Goal: Task Accomplishment & Management: Manage account settings

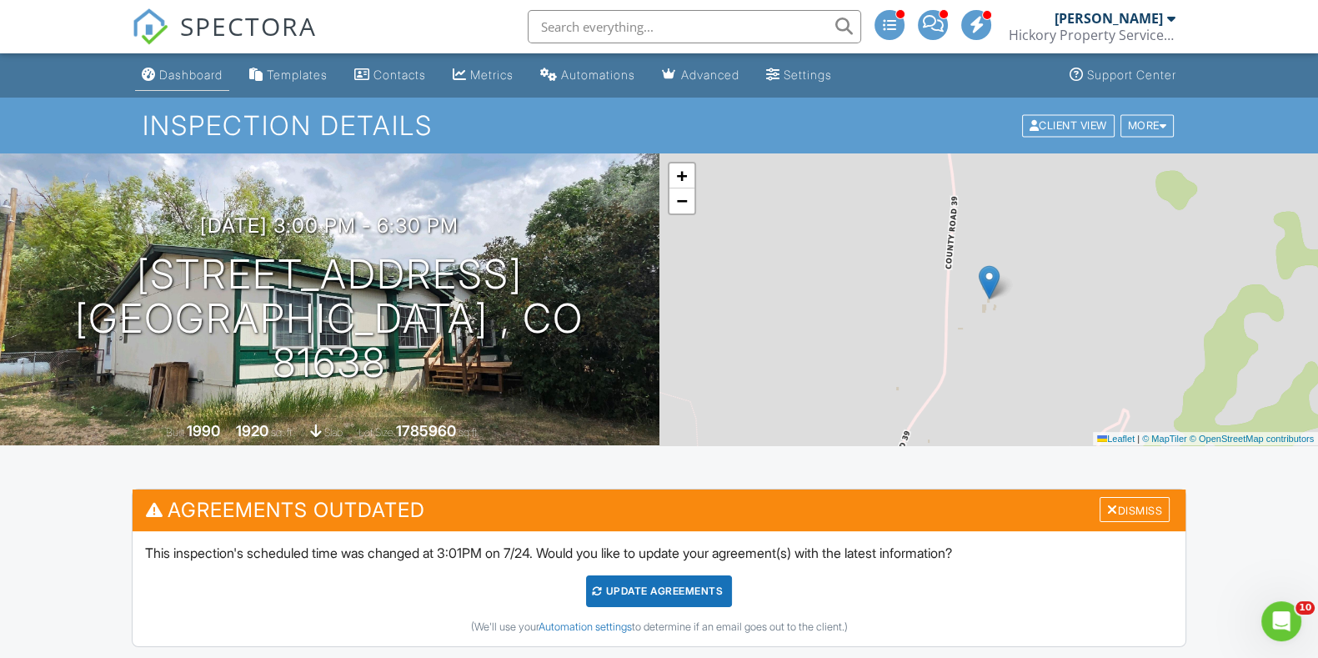
click at [162, 63] on link "Dashboard" at bounding box center [182, 75] width 94 height 31
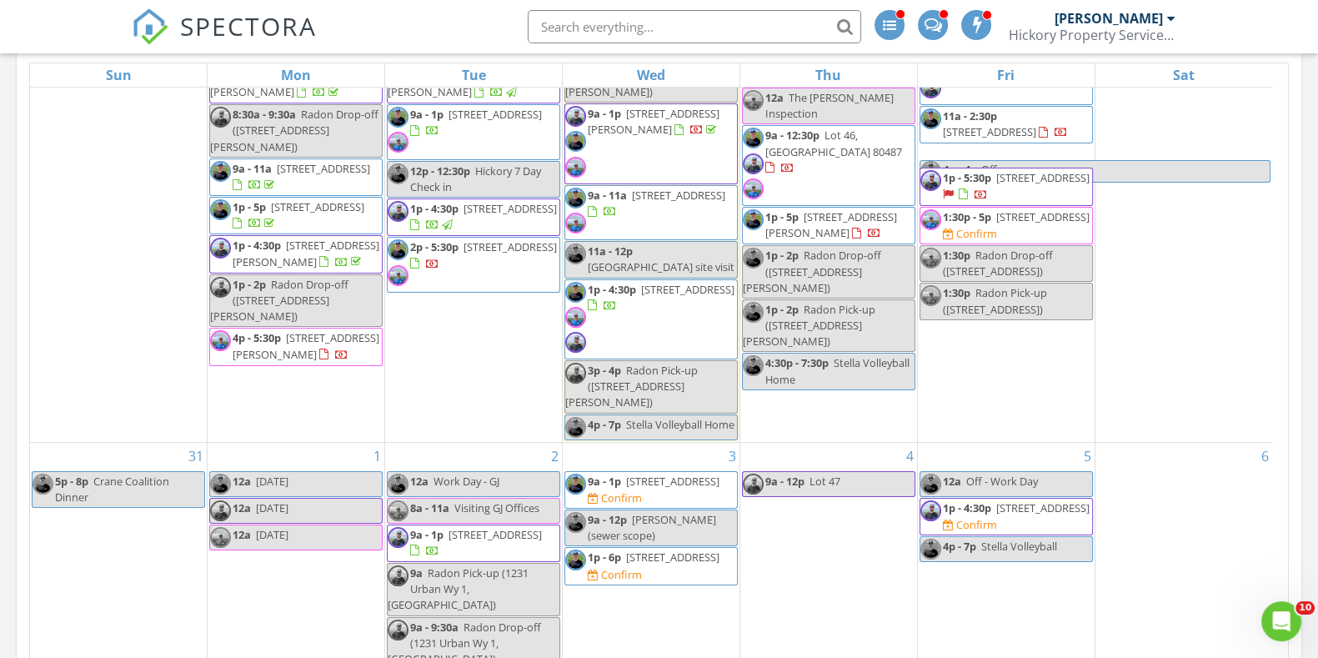
scroll to position [67, 0]
click at [1018, 184] on span "2085 Trollhaugen Ct, Steamboat Springs 80487" at bounding box center [1043, 176] width 93 height 15
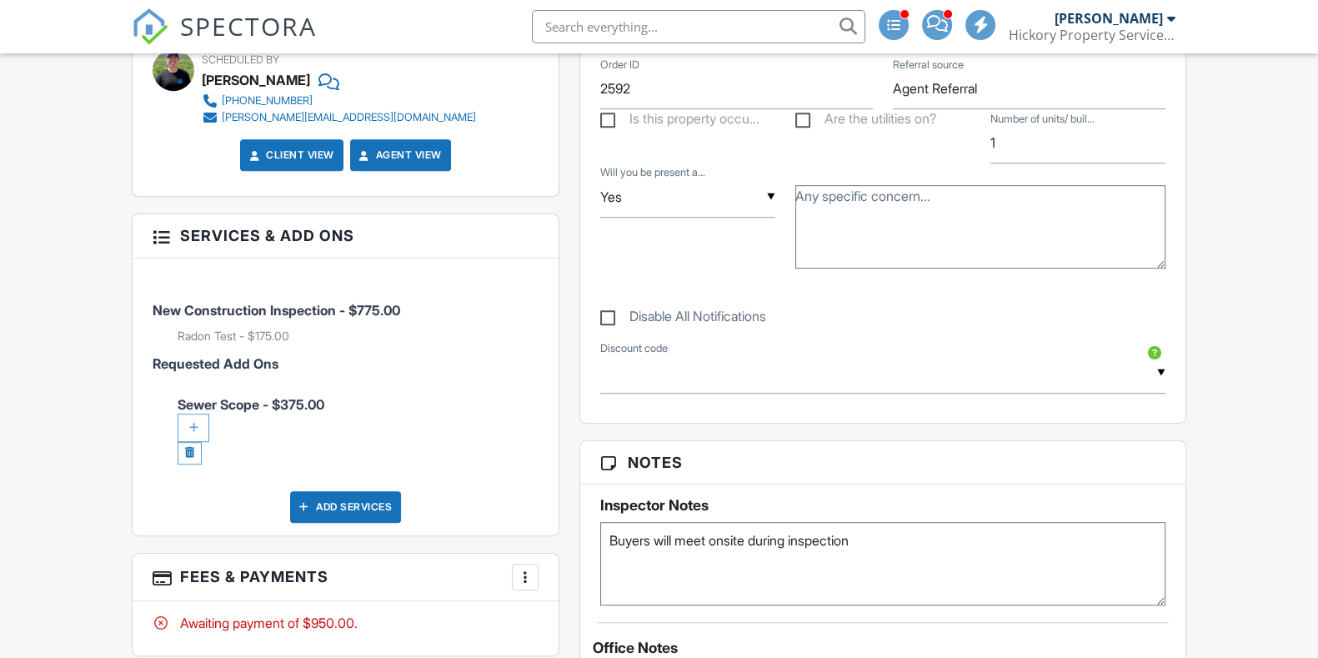
scroll to position [1019, 0]
click at [193, 418] on div at bounding box center [194, 428] width 32 height 28
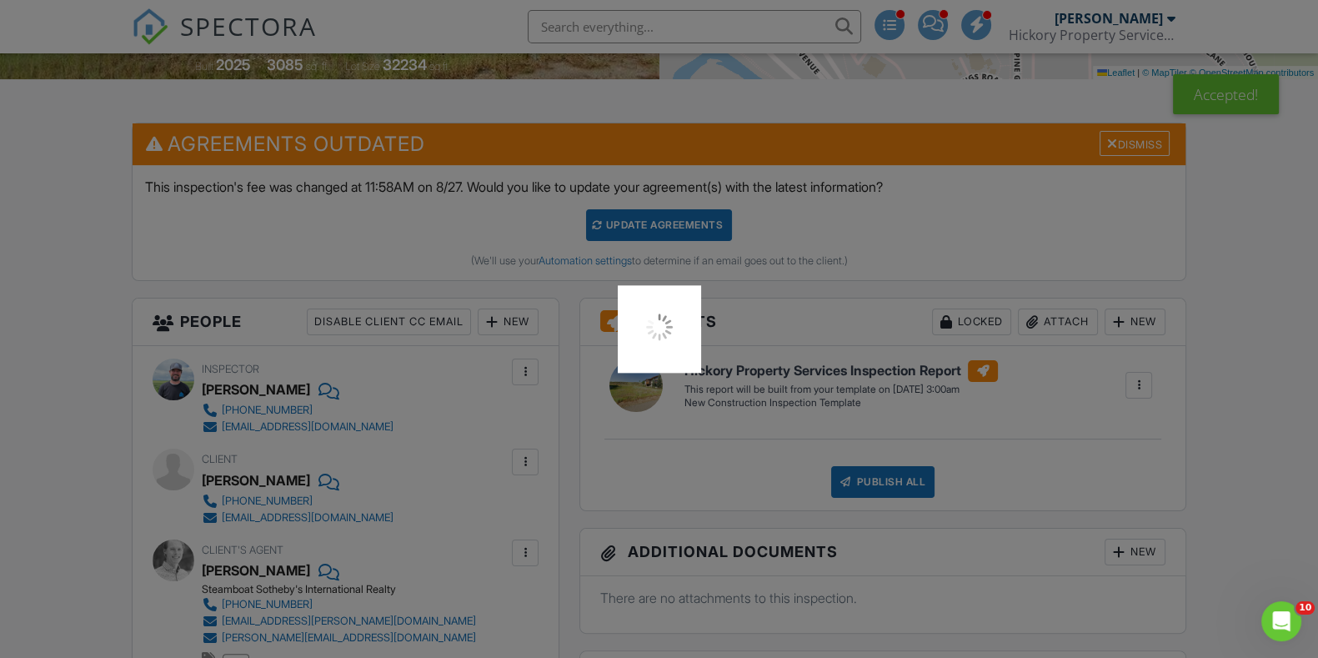
scroll to position [0, 0]
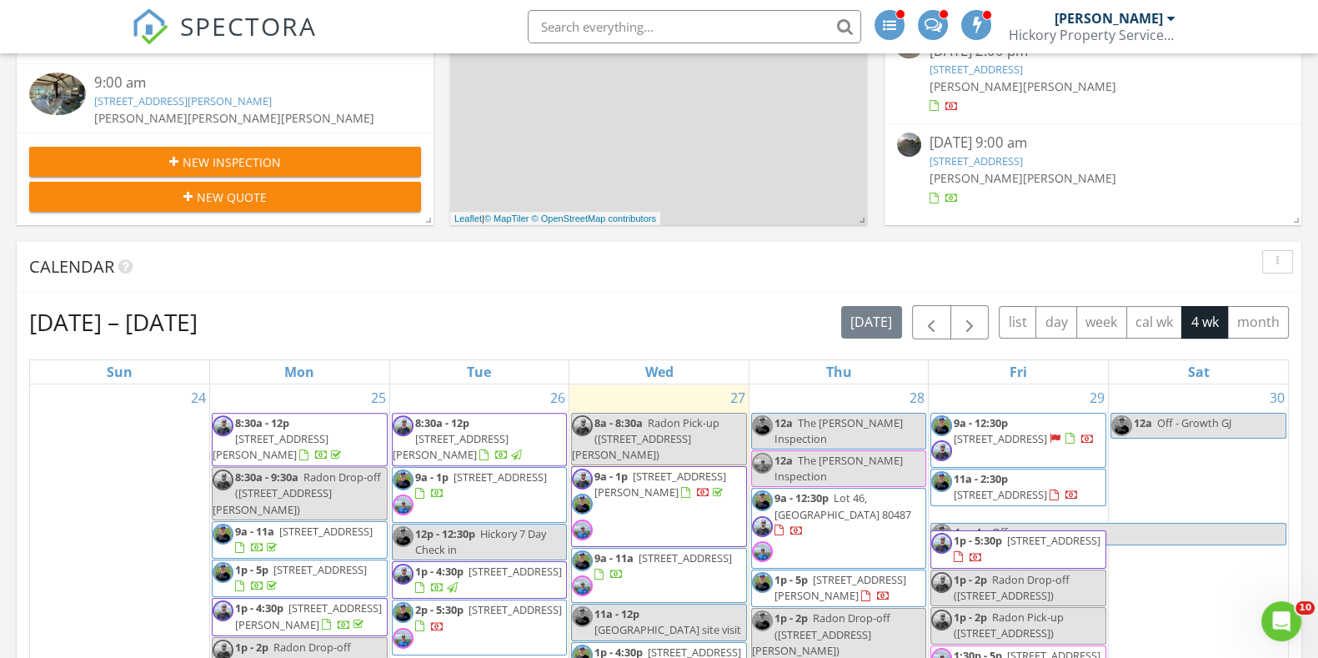
scroll to position [700, 0]
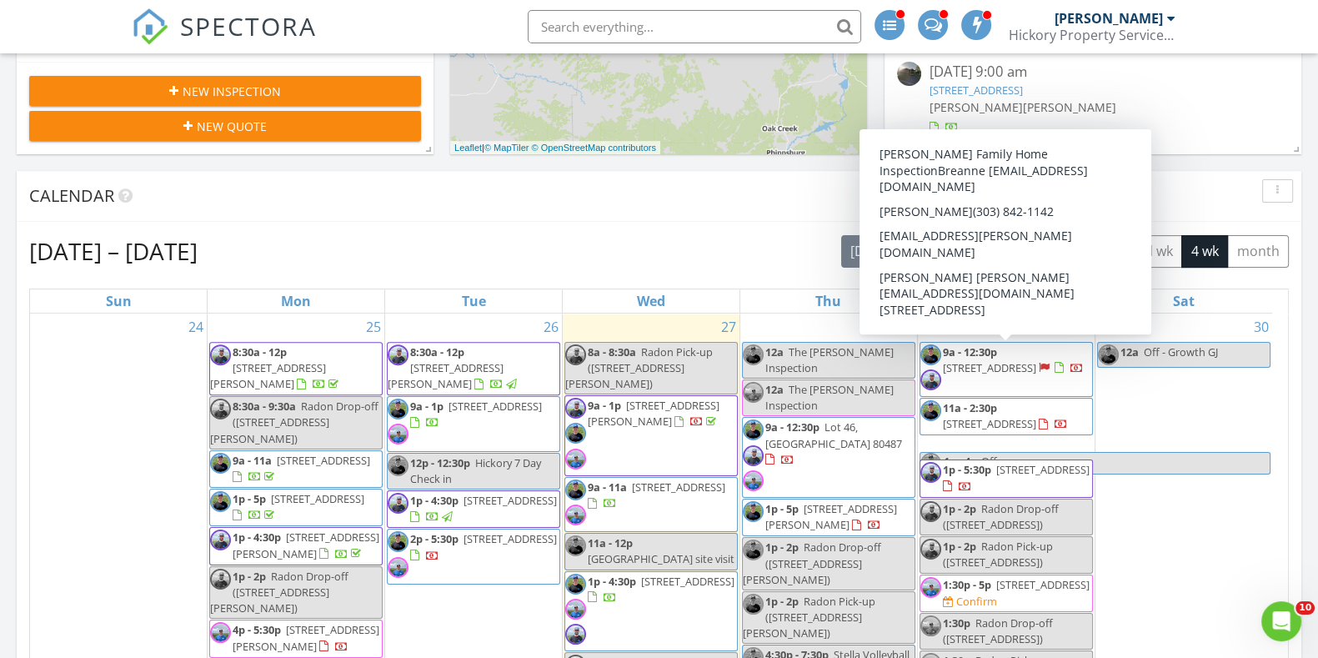
click at [1031, 360] on span "[STREET_ADDRESS]" at bounding box center [989, 367] width 93 height 15
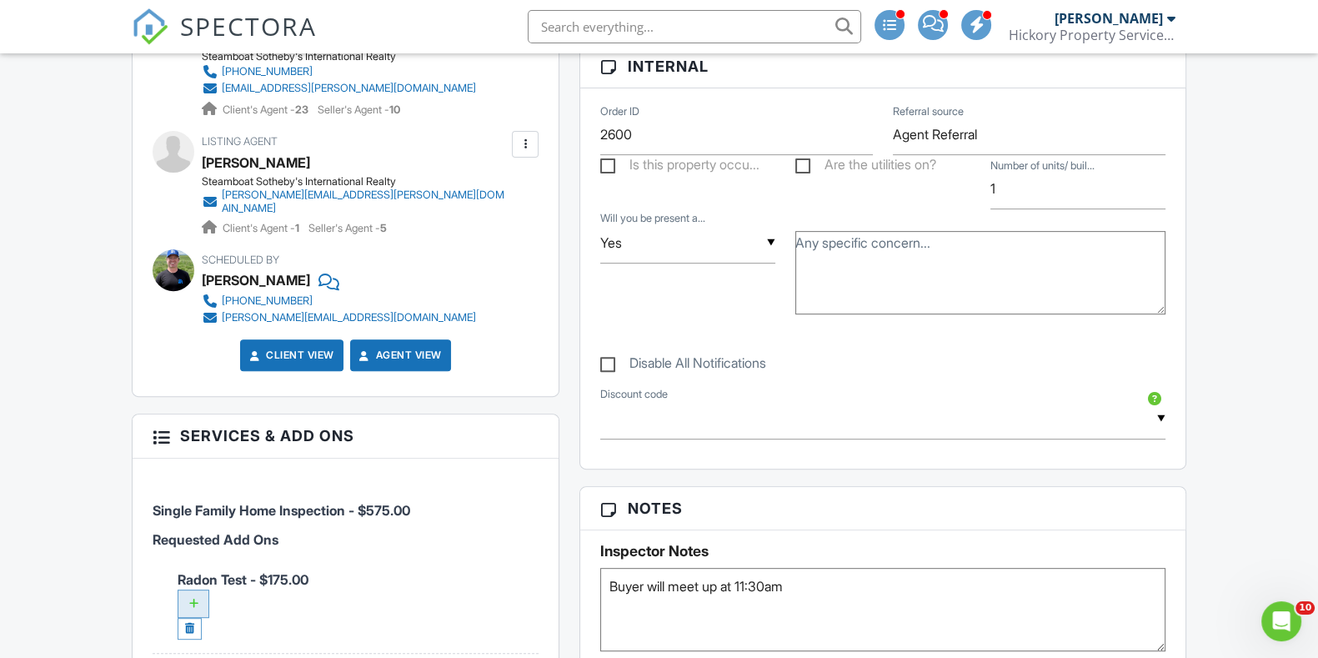
click at [198, 590] on div at bounding box center [194, 604] width 32 height 28
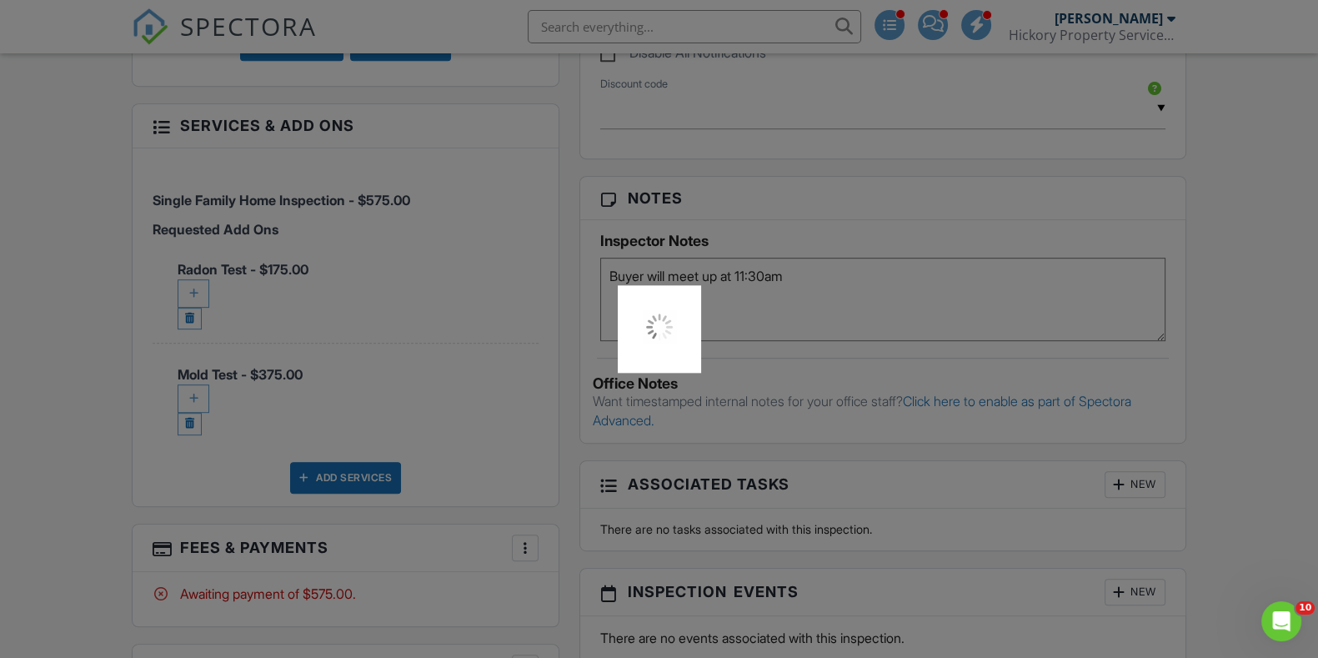
scroll to position [1111, 0]
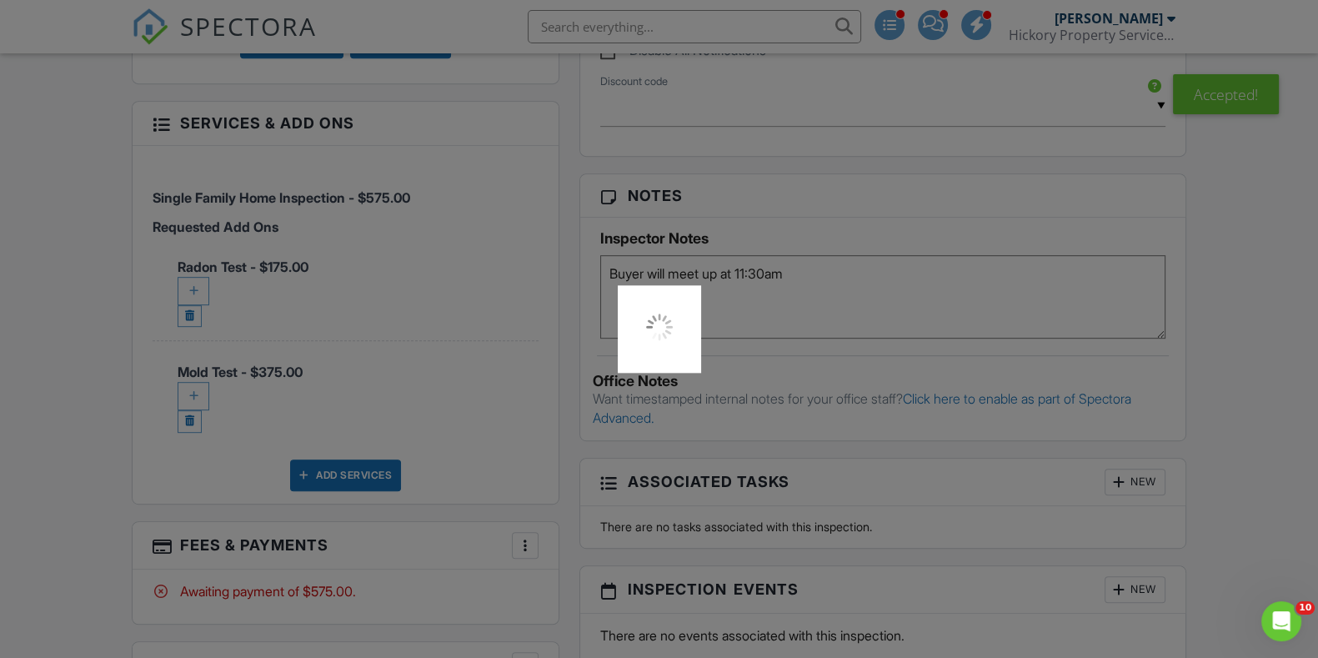
click at [188, 384] on div at bounding box center [659, 329] width 1318 height 658
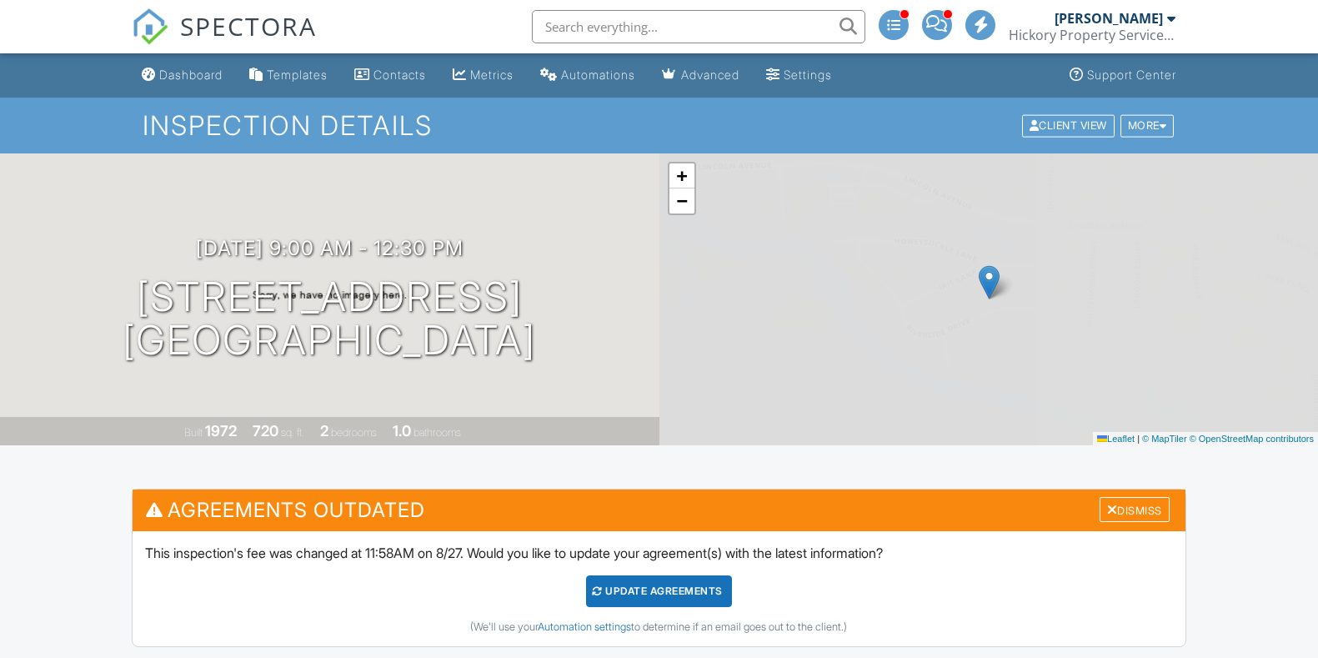
scroll to position [1267, 0]
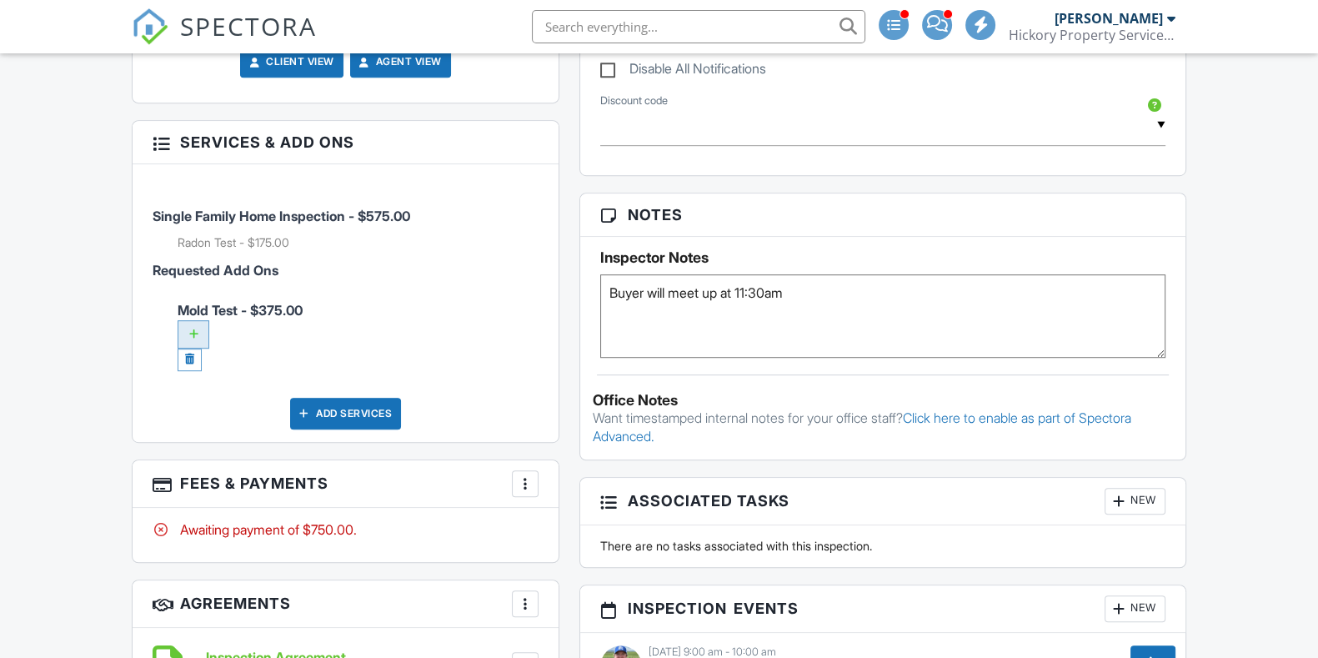
click at [193, 320] on div at bounding box center [194, 334] width 32 height 28
click at [193, 319] on div at bounding box center [659, 329] width 1318 height 658
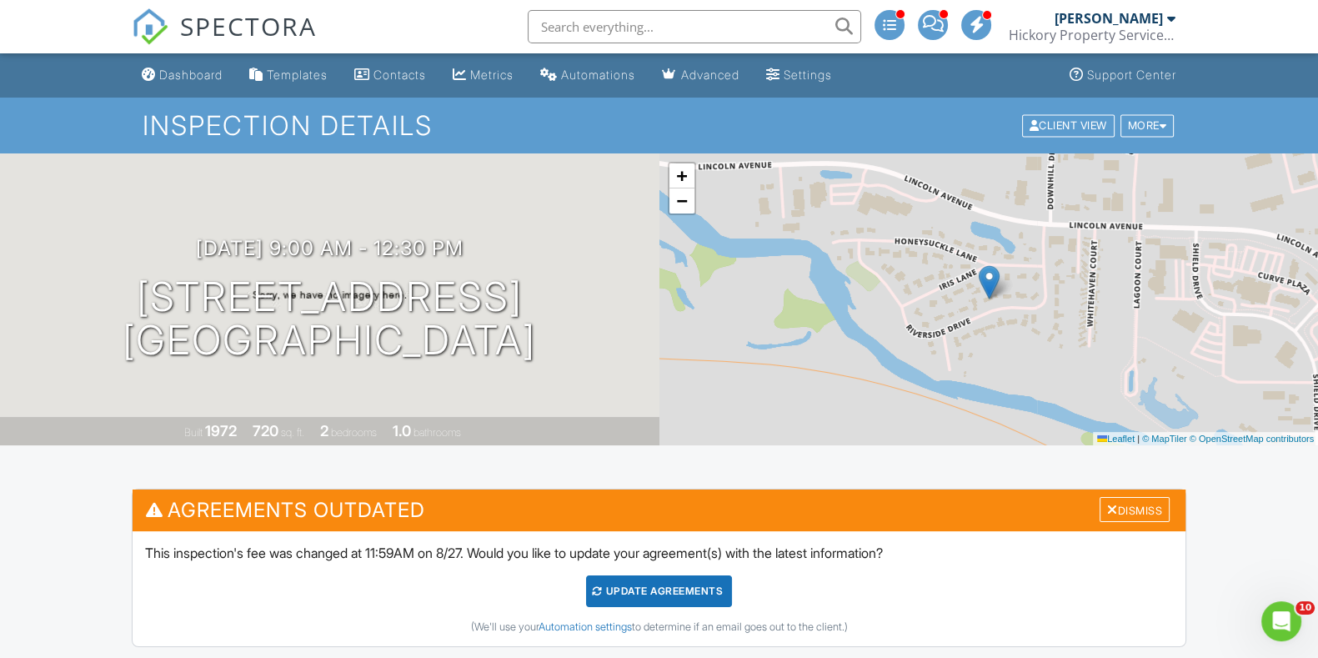
click at [202, 53] on div "SPECTORA" at bounding box center [224, 26] width 185 height 53
click at [197, 75] on div "Dashboard" at bounding box center [190, 75] width 63 height 14
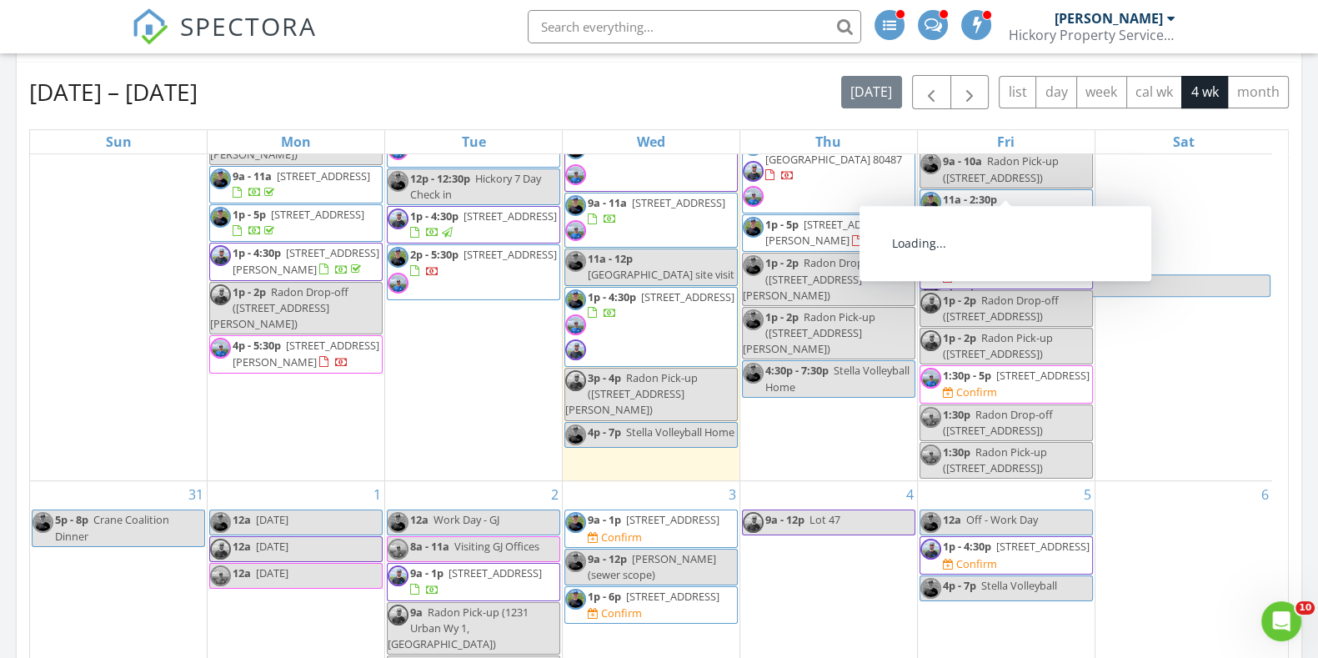
scroll to position [1142, 0]
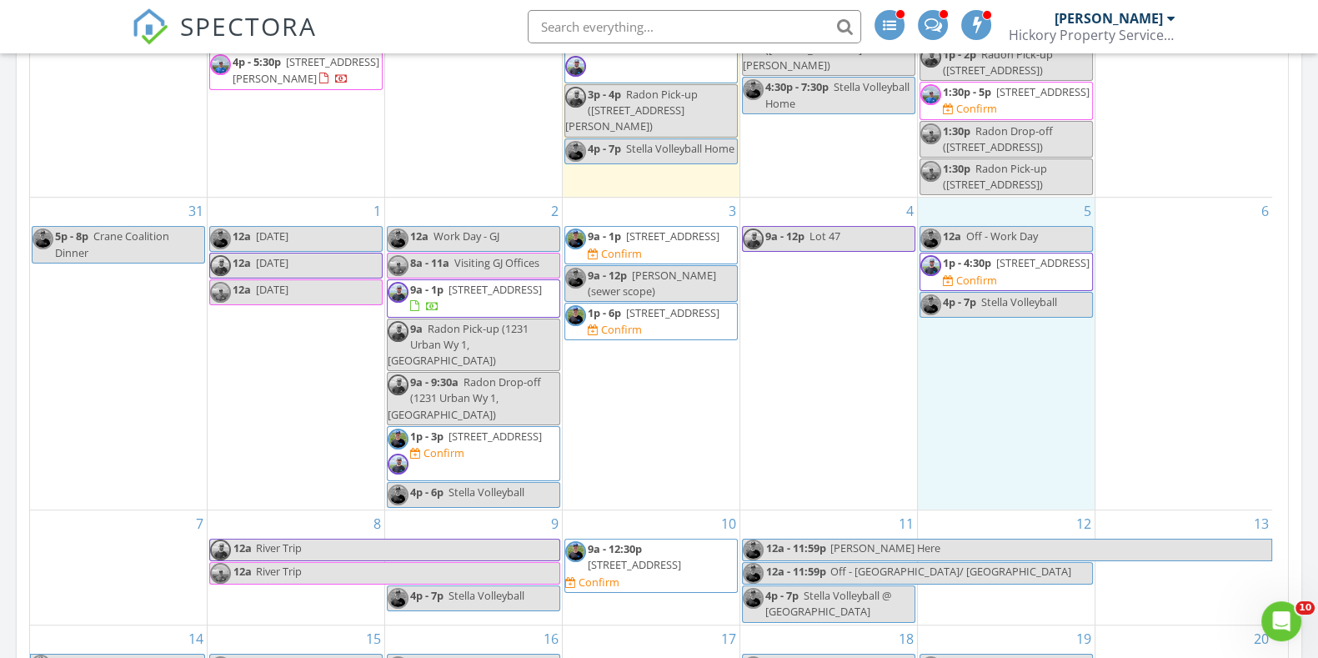
click at [999, 364] on div "5 12a Off - Work Day 1p - 4:30p [STREET_ADDRESS] Confirm 4p - 7p Stella Volleyb…" at bounding box center [1006, 354] width 177 height 312
click at [1013, 319] on link "Event" at bounding box center [1004, 322] width 86 height 27
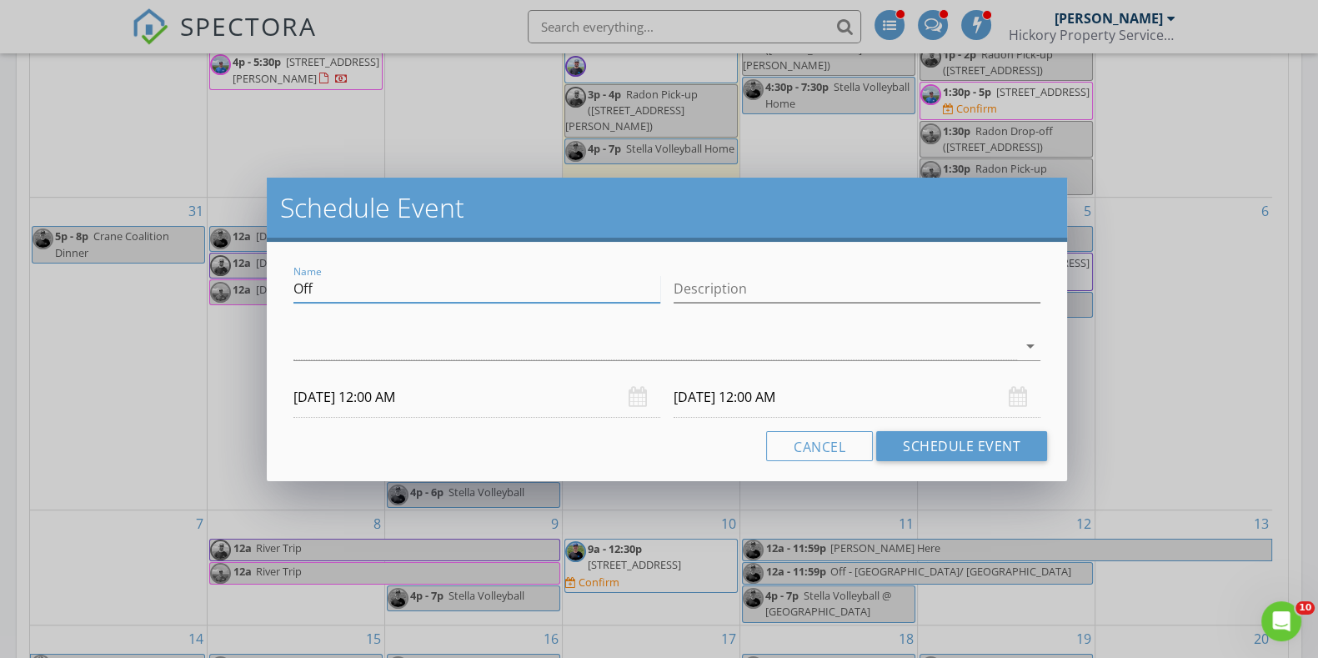
drag, startPoint x: 496, startPoint y: 289, endPoint x: 183, endPoint y: 298, distance: 312.8
click at [183, 298] on div "Schedule Event Name Off Description arrow_drop_down [DATE] 12:00 AM [DATE] 12:0…" at bounding box center [659, 329] width 1318 height 658
type input "f"
type input "Podcast w/ [PERSON_NAME]"
click at [710, 349] on div at bounding box center [656, 347] width 724 height 28
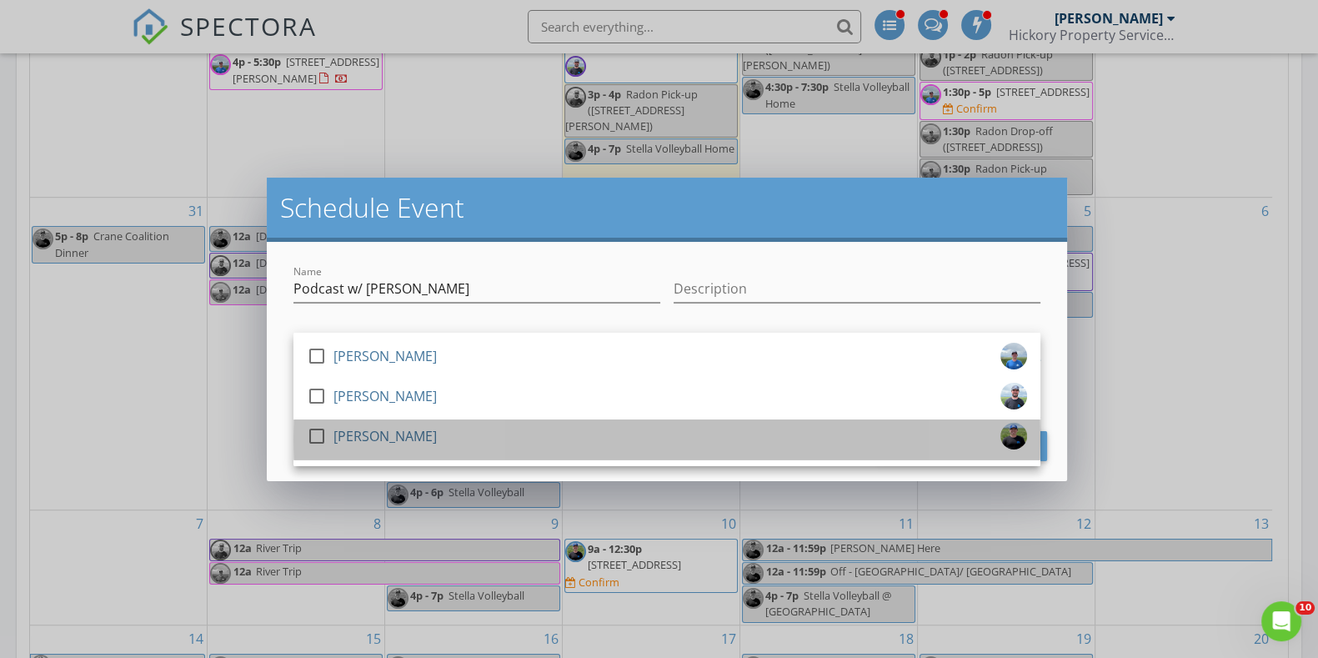
click at [379, 431] on div "[PERSON_NAME]" at bounding box center [385, 436] width 103 height 27
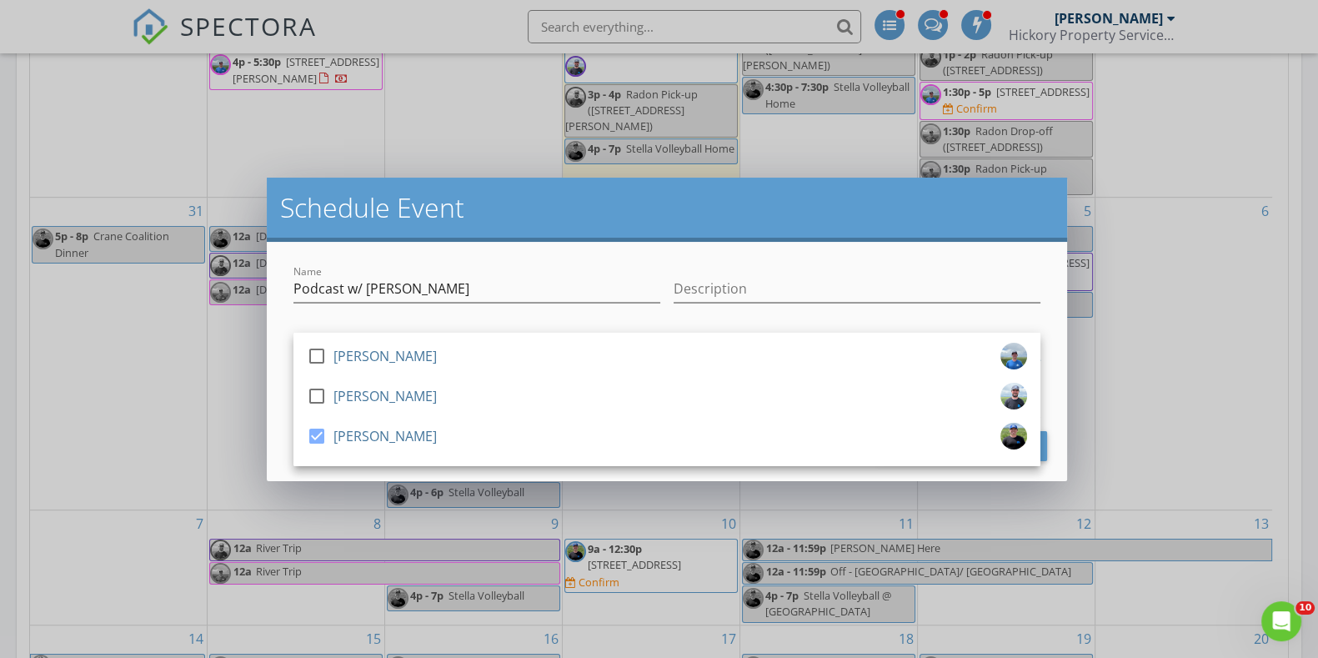
click at [279, 393] on div "Name Podcast w/ [PERSON_NAME] Description check_box_outline_blank [PERSON_NAME]…" at bounding box center [667, 361] width 801 height 239
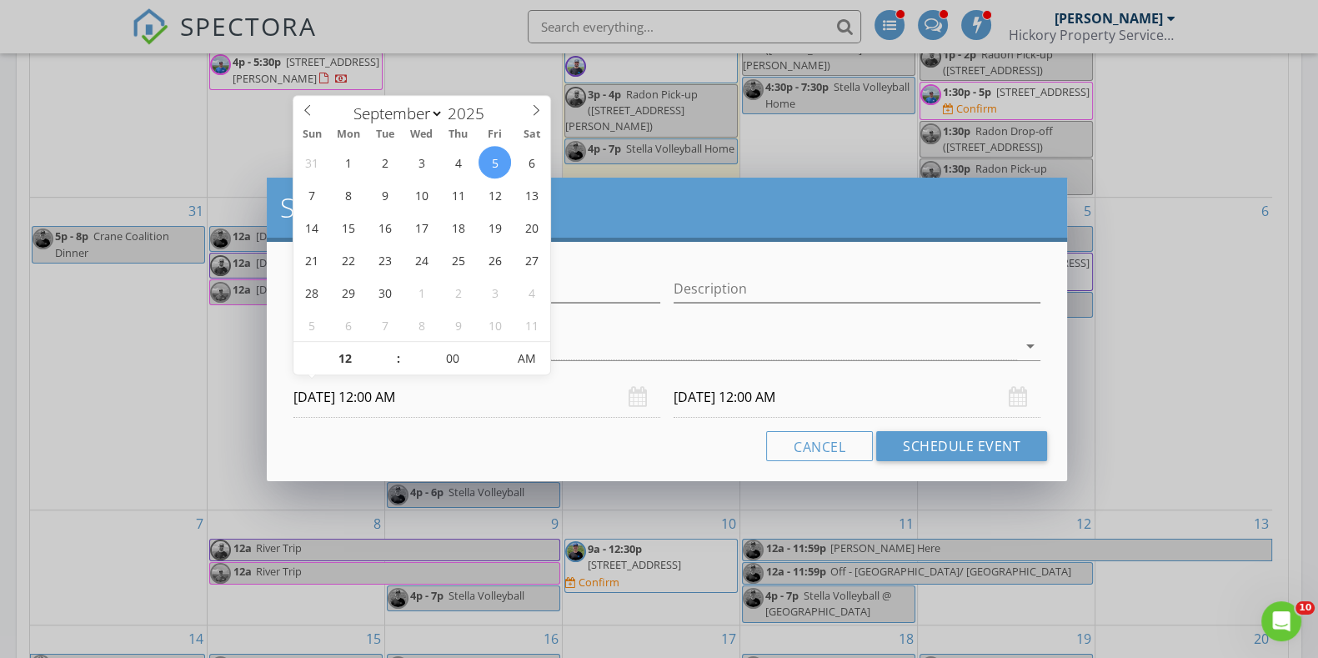
click at [375, 396] on input "[DATE] 12:00 AM" at bounding box center [477, 397] width 367 height 41
type input "01"
type input "[DATE] 1:00 AM"
click at [389, 347] on span at bounding box center [390, 350] width 12 height 17
type input "[DATE] 1:00 AM"
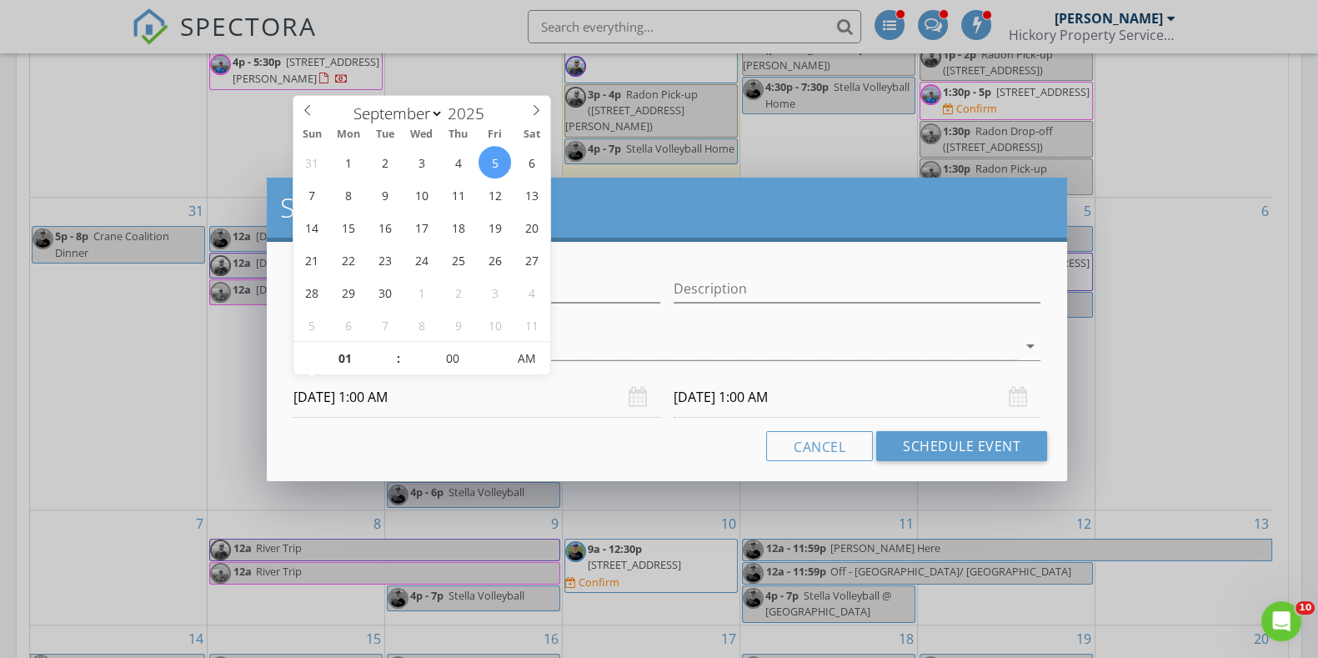
click at [560, 452] on div "Cancel Schedule Event" at bounding box center [667, 446] width 761 height 30
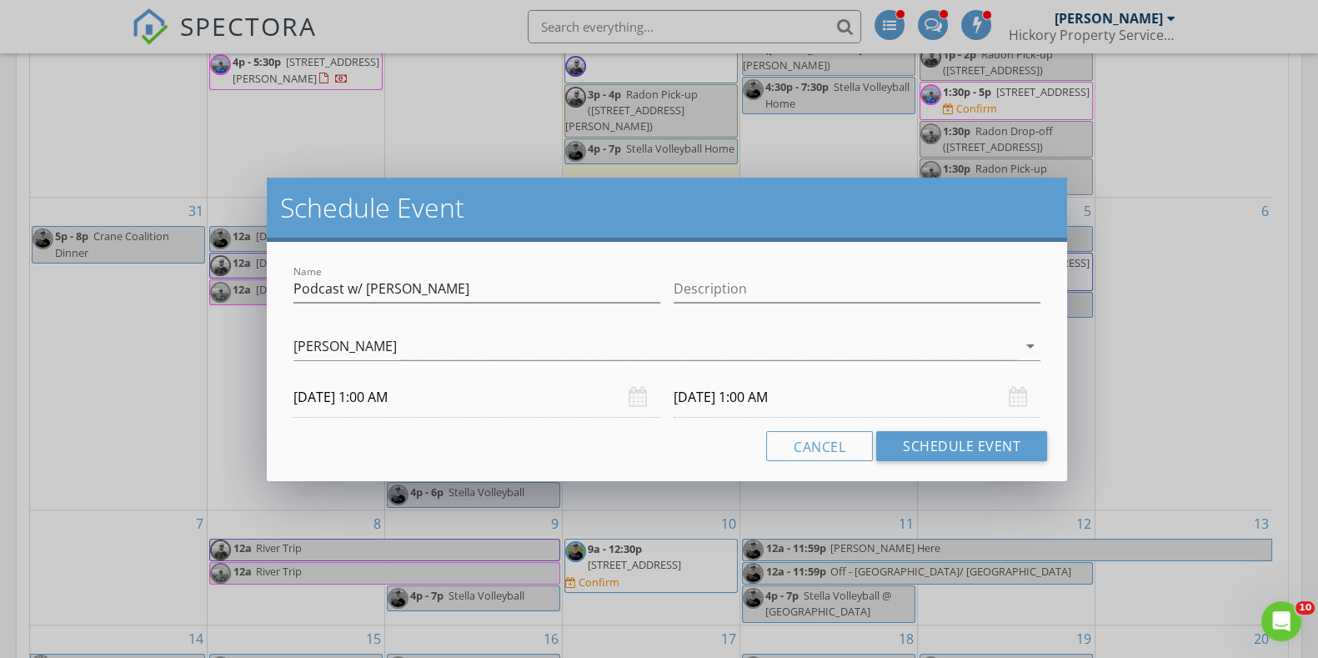
click at [427, 398] on input "[DATE] 1:00 AM" at bounding box center [477, 397] width 367 height 41
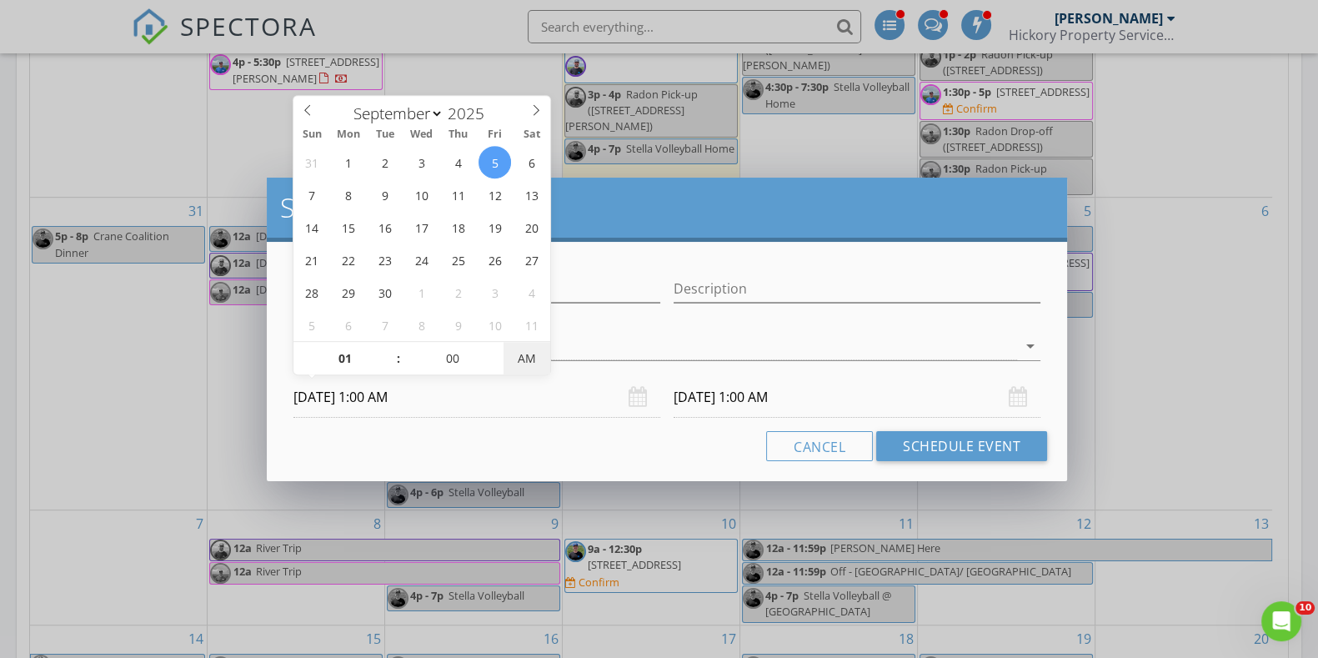
type input "[DATE] 1:00 PM"
click at [524, 352] on span "AM" at bounding box center [527, 358] width 46 height 33
click at [763, 394] on input "[DATE] 1:00 PM" at bounding box center [857, 397] width 367 height 41
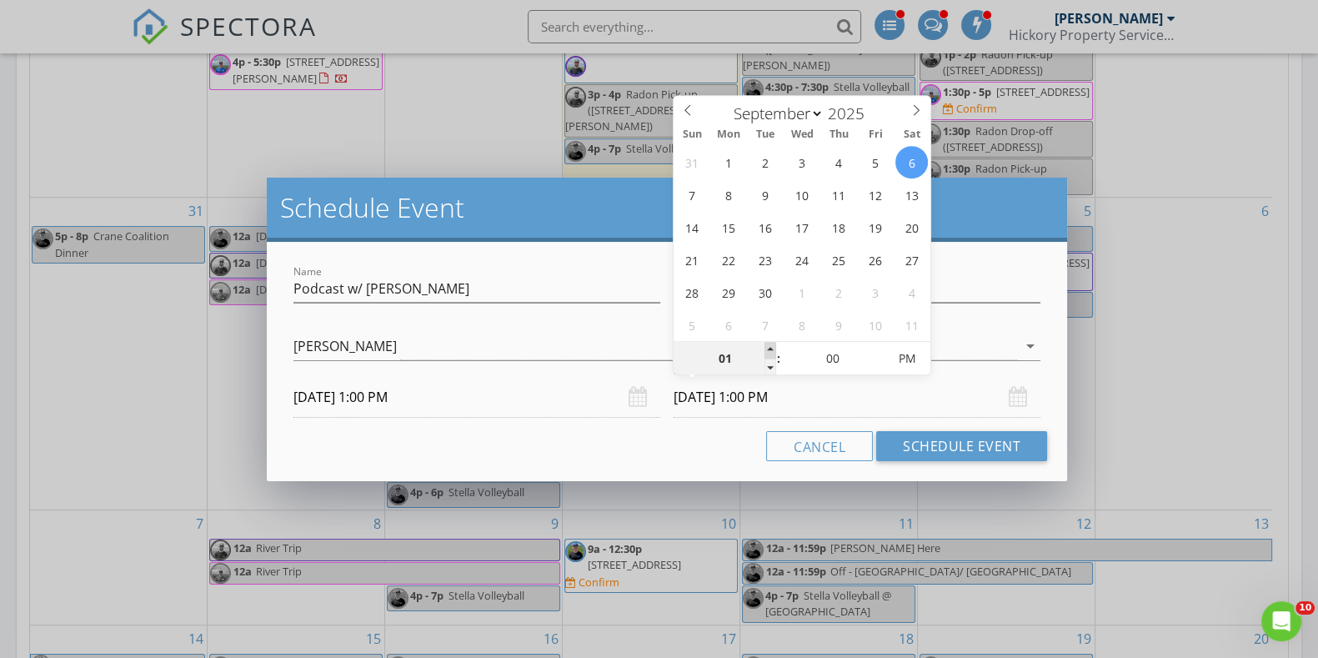
type input "02"
type input "[DATE] 2:00 PM"
click at [767, 344] on span at bounding box center [771, 350] width 12 height 17
type input "04"
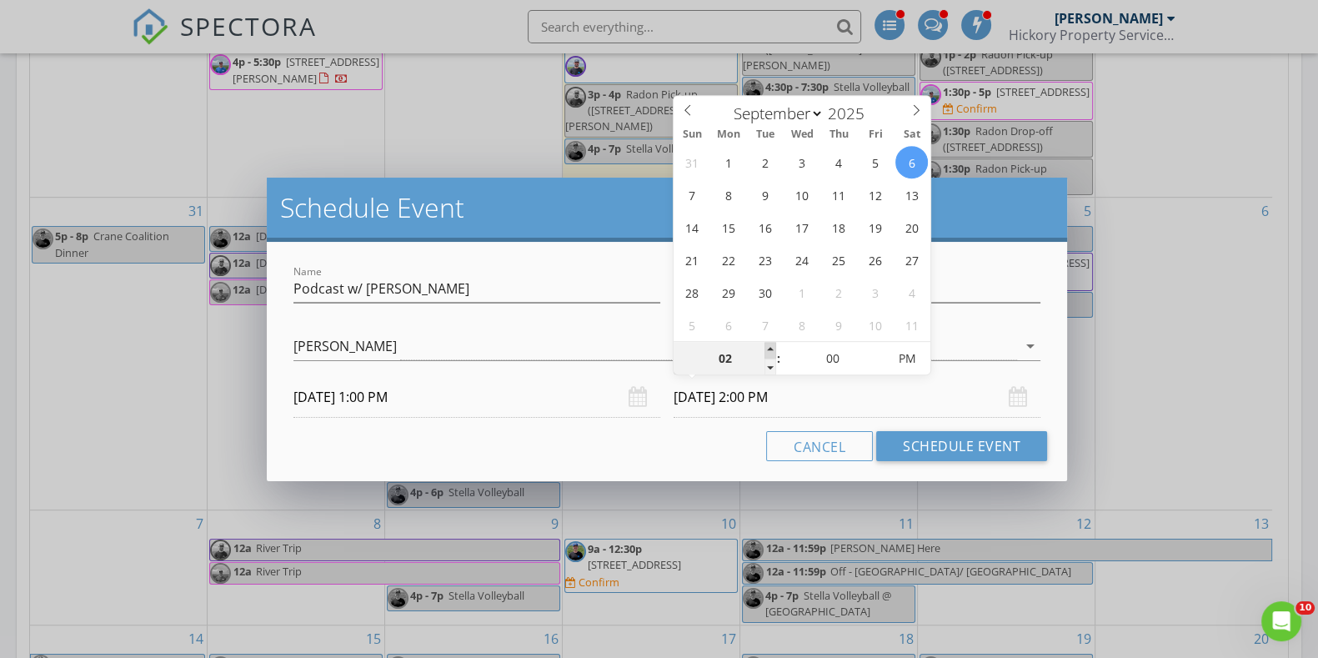
type input "[DATE] 4:00 PM"
click at [767, 344] on span at bounding box center [771, 350] width 12 height 17
click at [916, 441] on button "Schedule Event" at bounding box center [961, 446] width 171 height 30
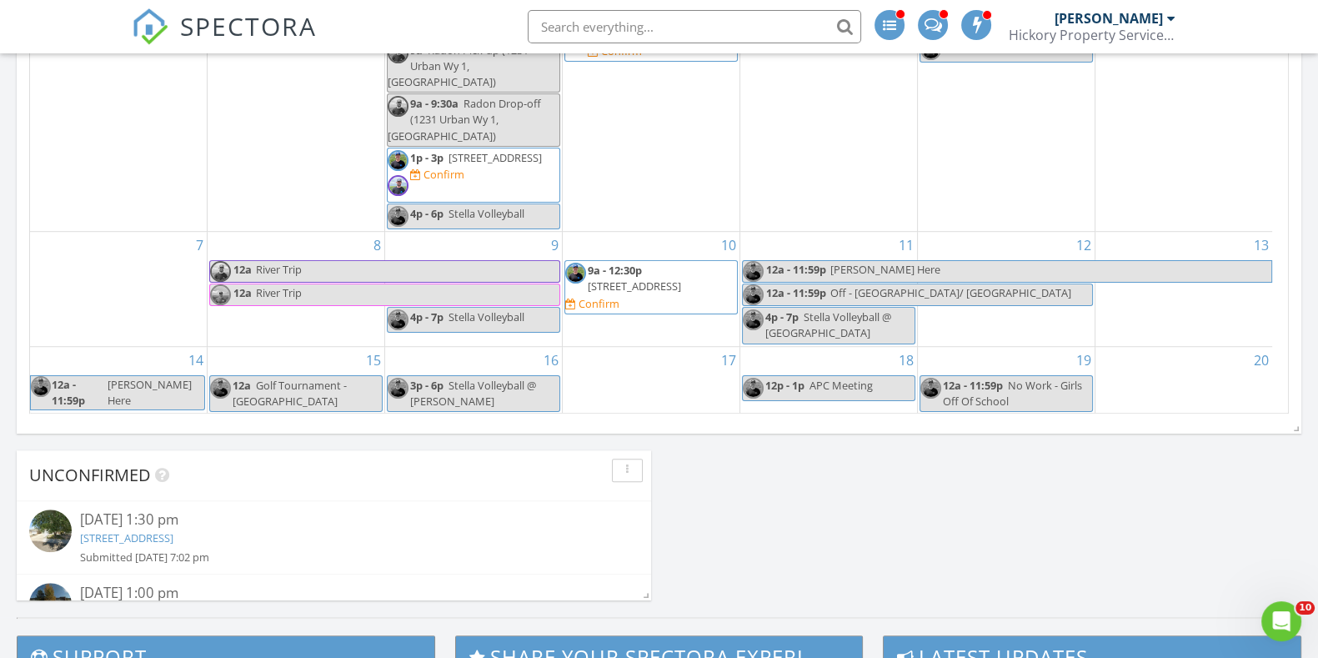
scroll to position [0, 0]
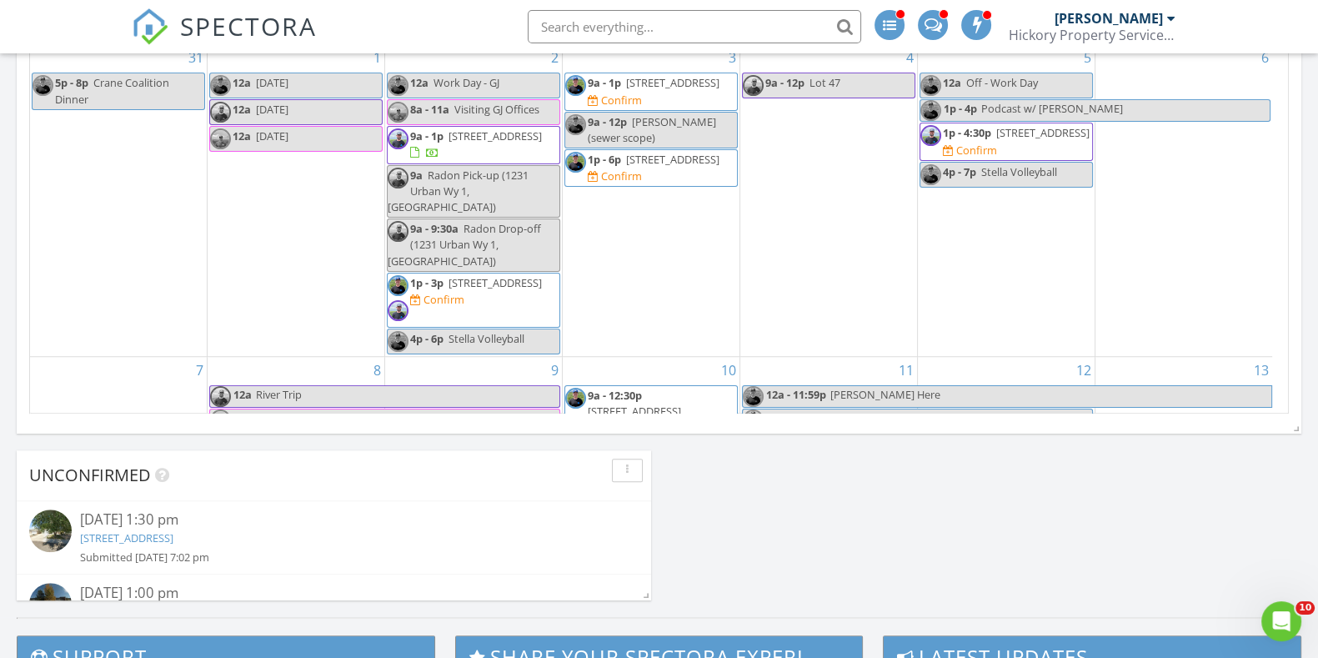
select select "8"
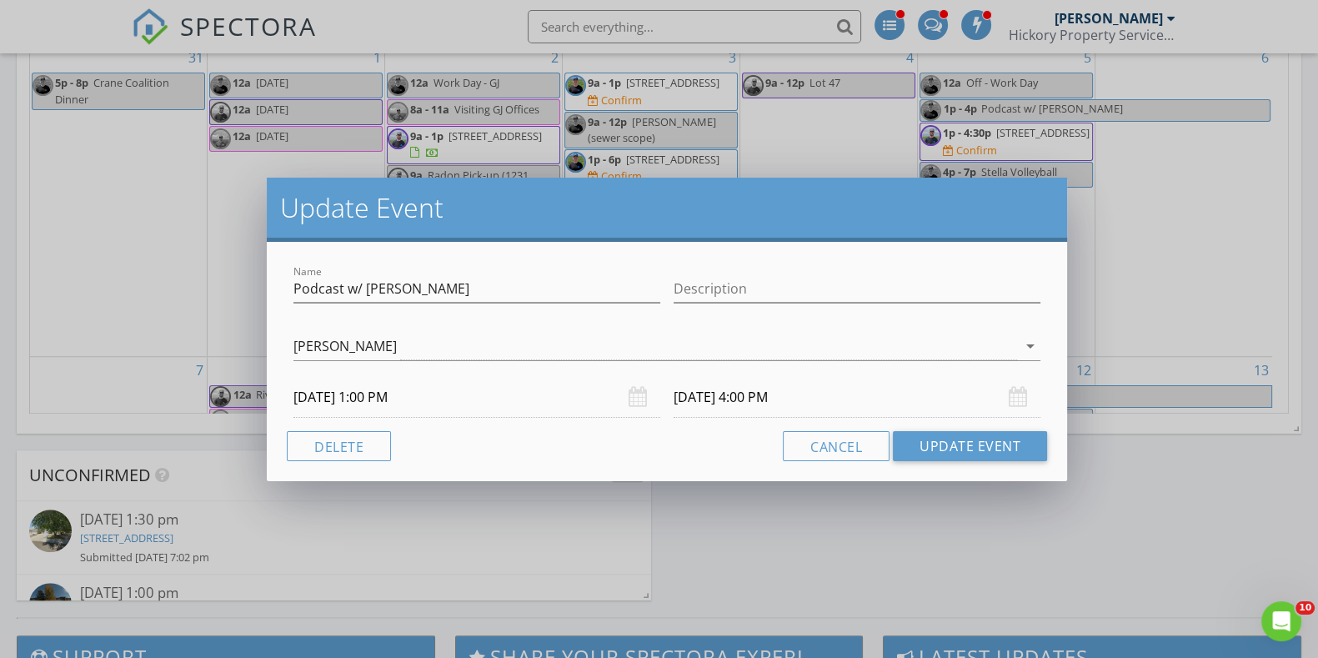
click at [719, 394] on input "[DATE] 4:00 PM" at bounding box center [857, 397] width 367 height 41
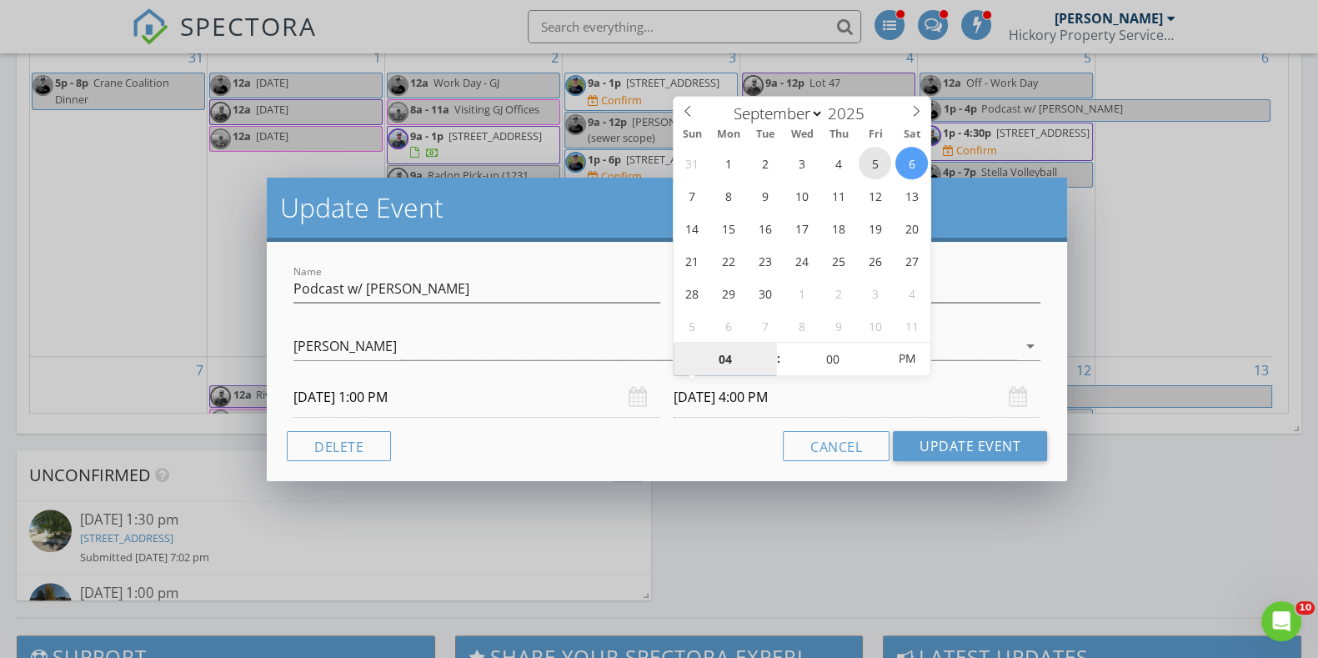
type input "[DATE] 4:00 PM"
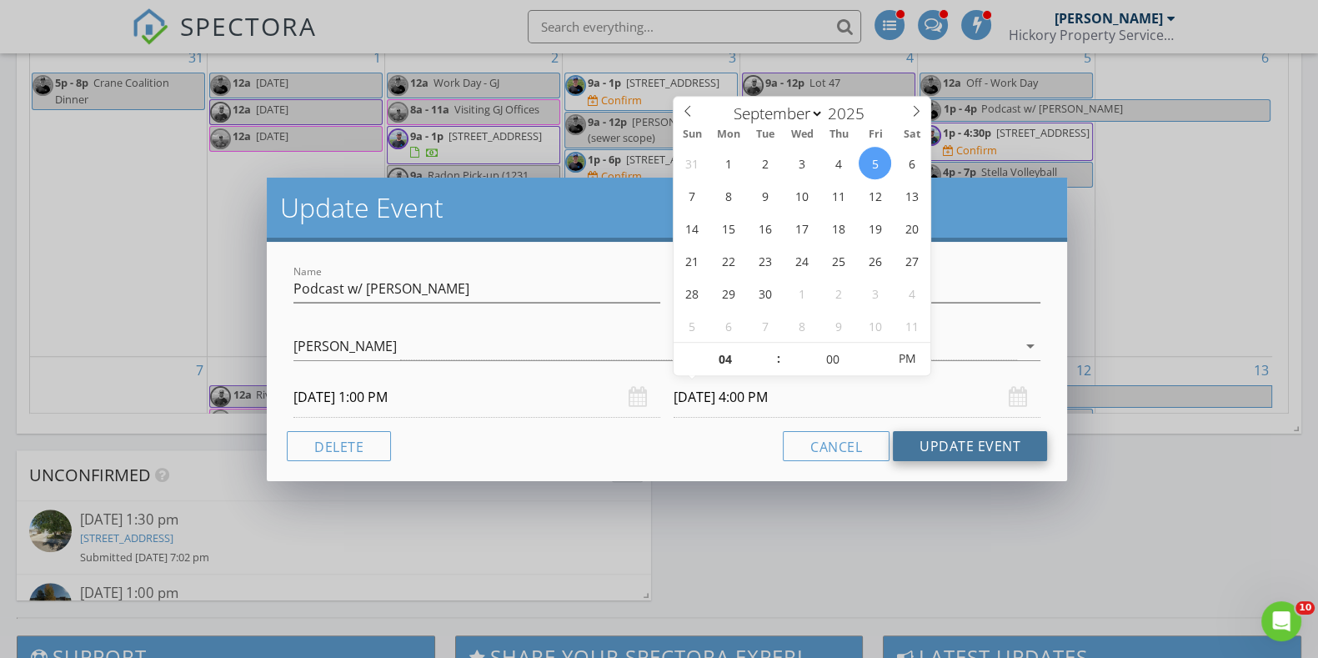
click at [972, 443] on button "Update Event" at bounding box center [970, 446] width 154 height 30
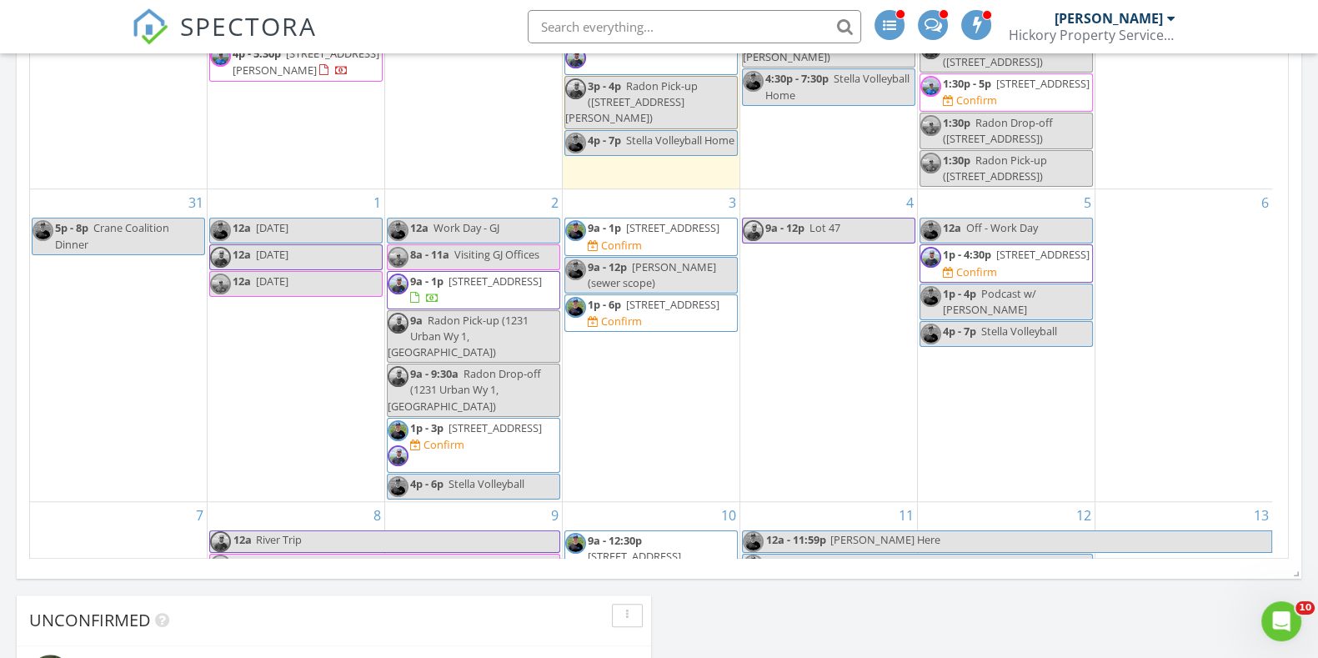
scroll to position [1233, 0]
